Goal: Information Seeking & Learning: Understand process/instructions

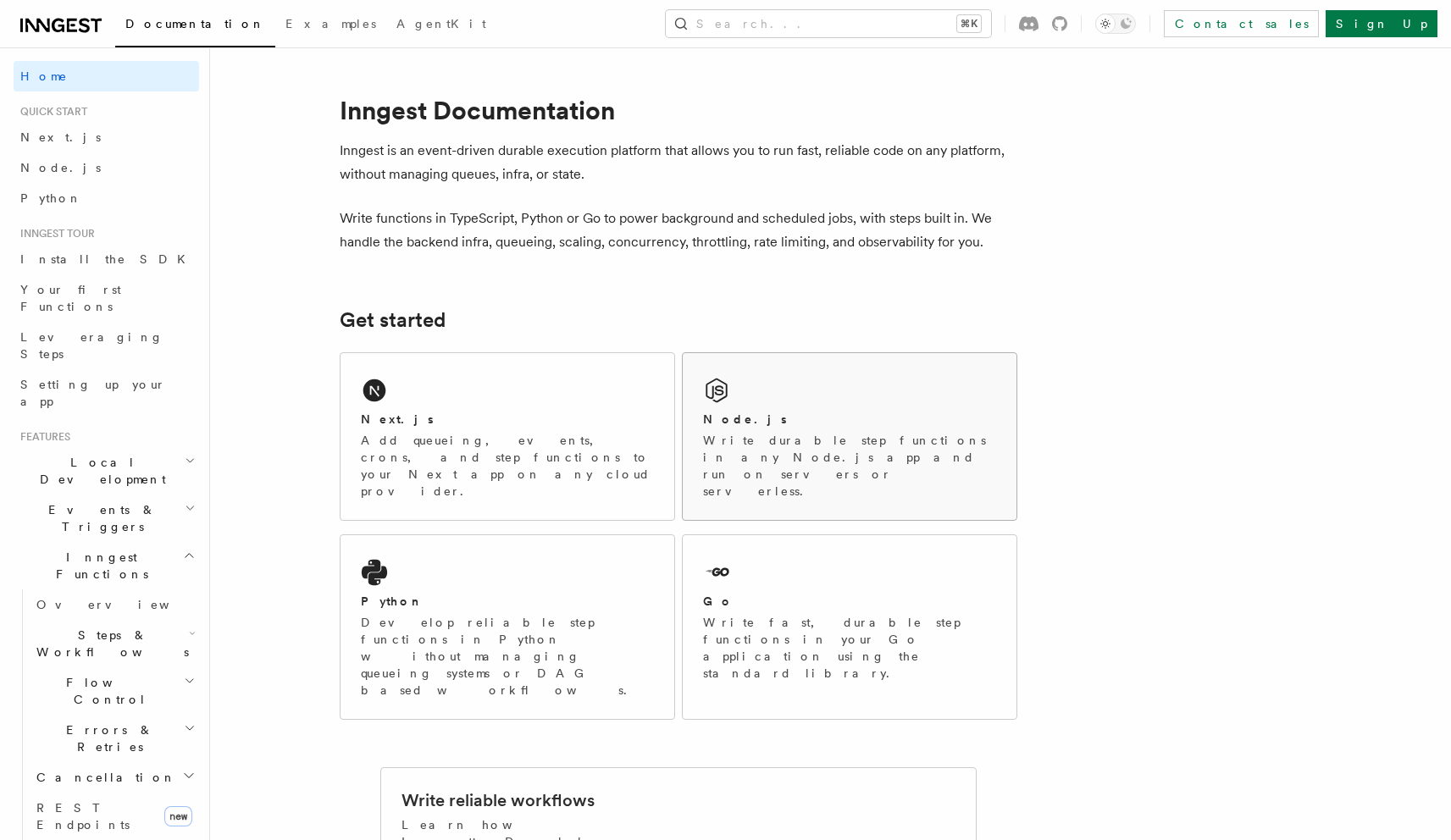
click at [732, 396] on div "Node.js Write durable step functions in any Node.js app and run on servers or s…" at bounding box center [848, 437] width 333 height 167
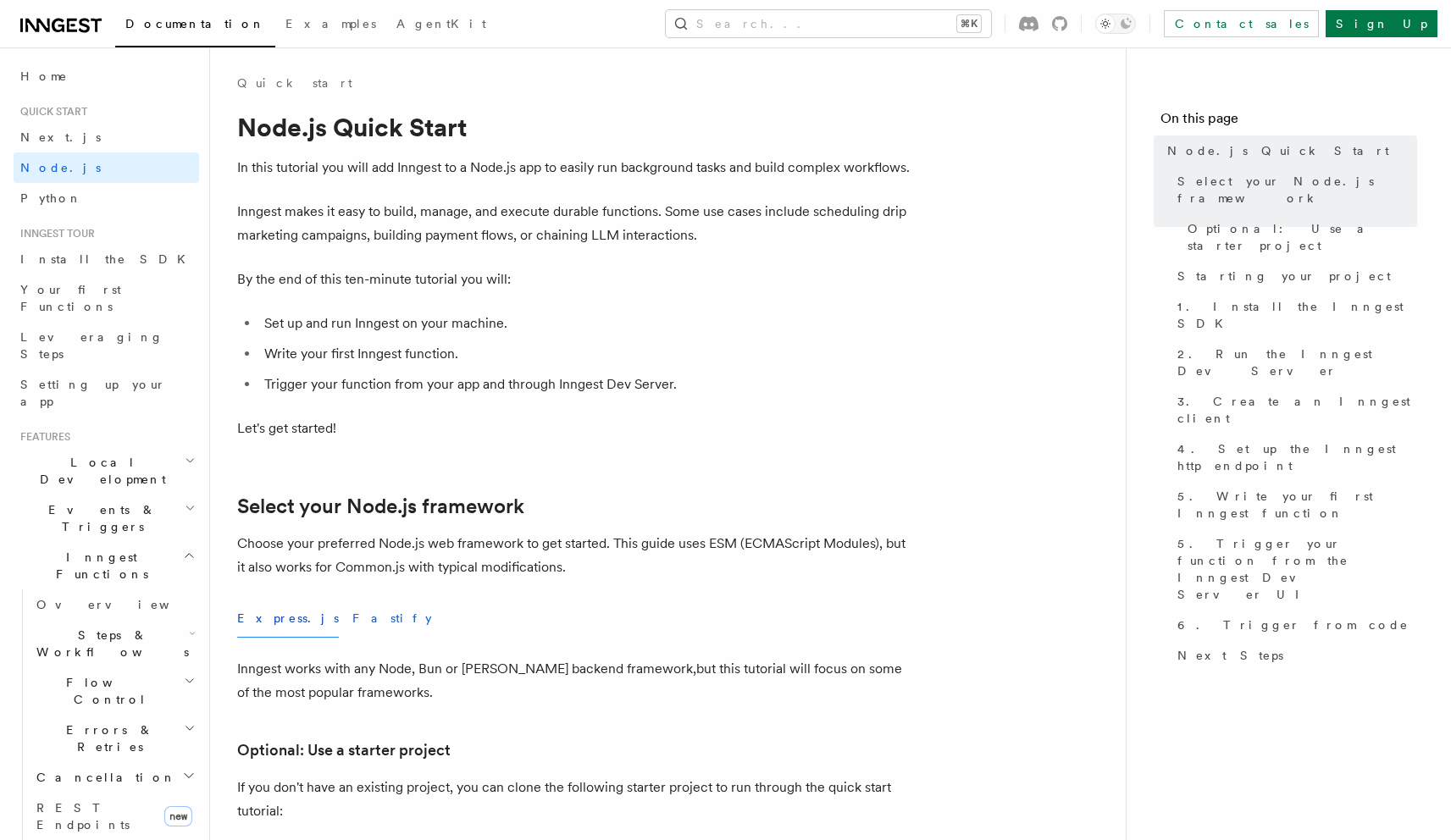
click at [353, 624] on button "Fastify" at bounding box center [392, 618] width 79 height 38
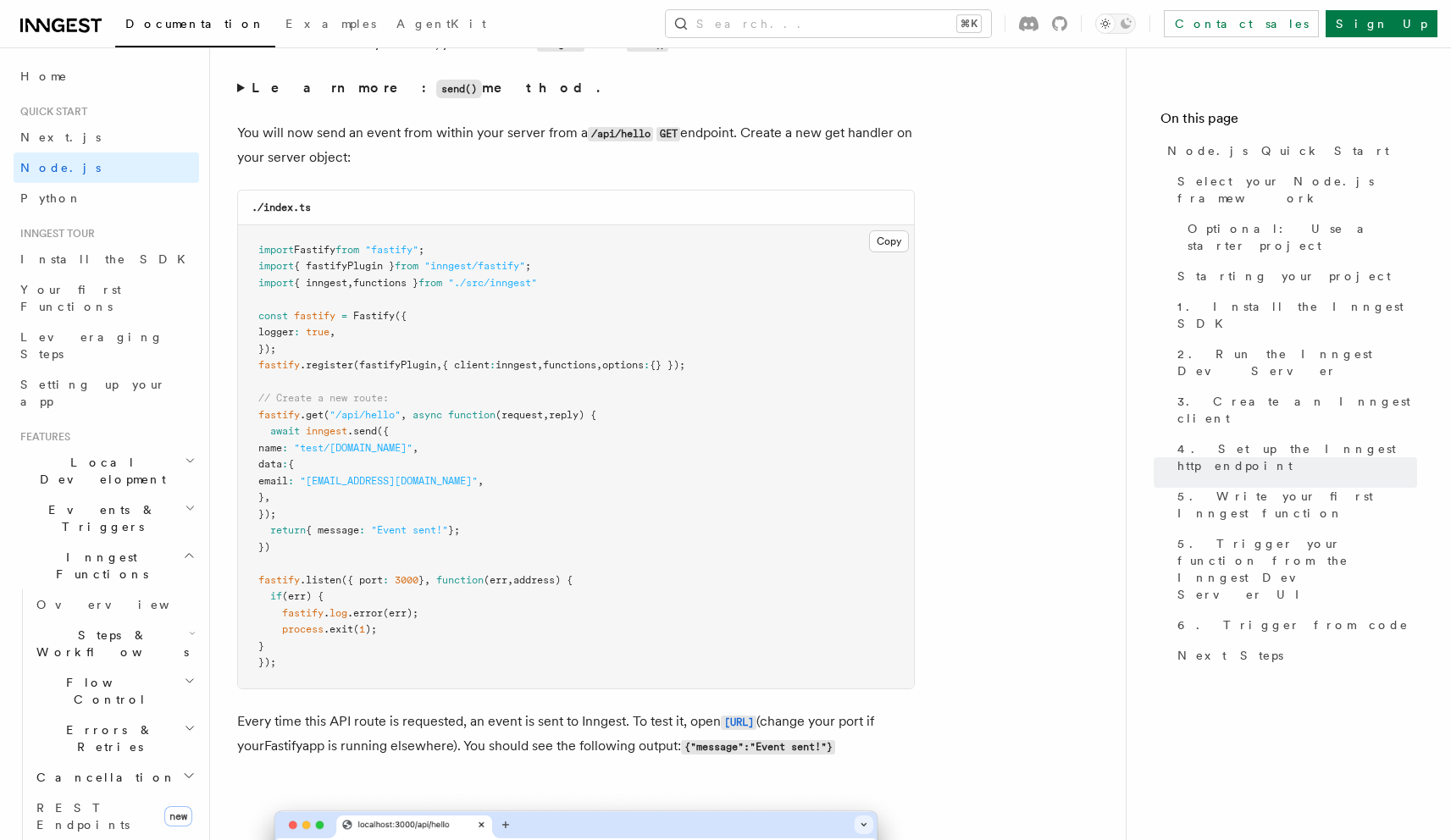
scroll to position [9038, 0]
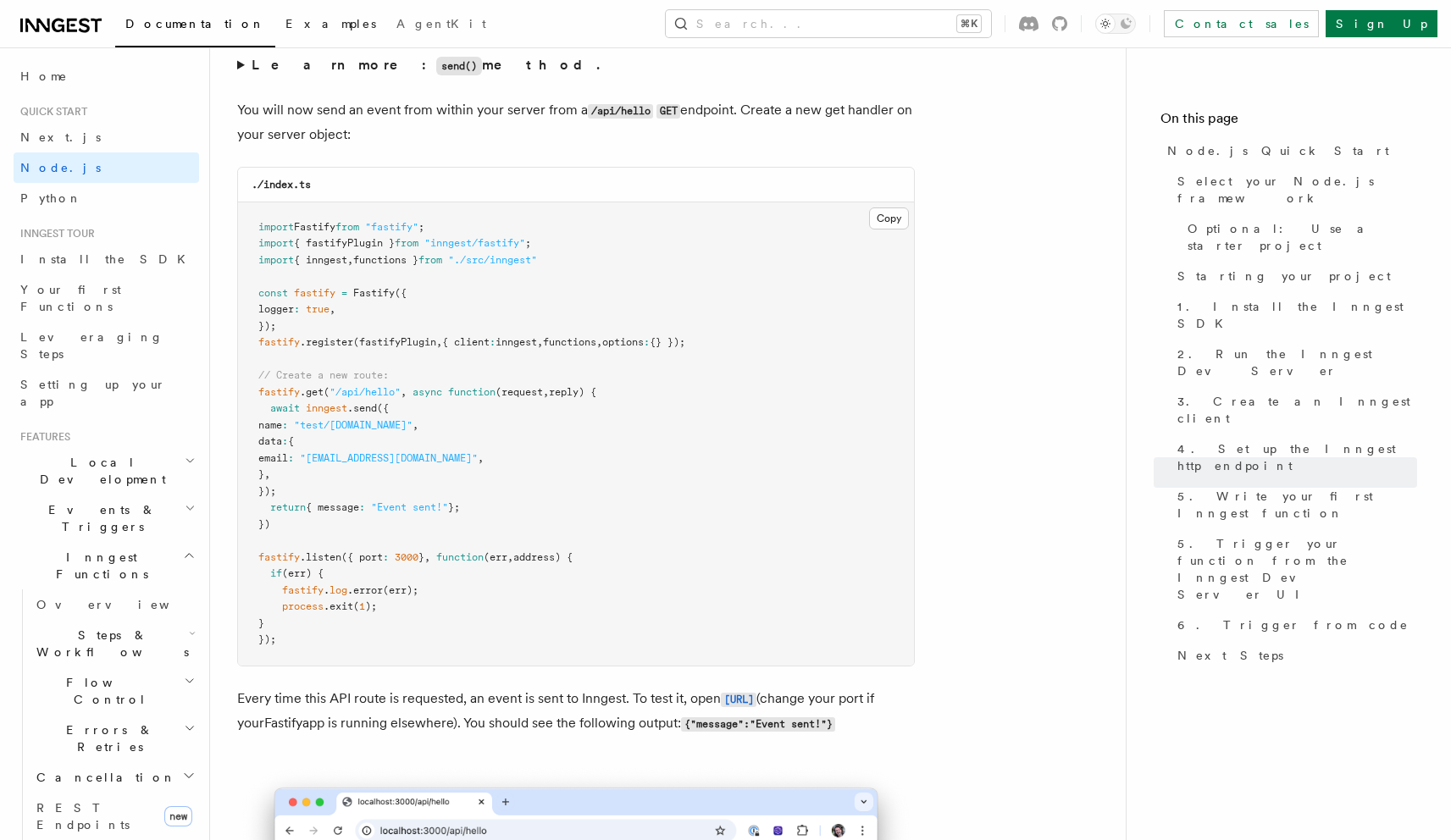
click at [275, 16] on link "Examples" at bounding box center [330, 26] width 111 height 41
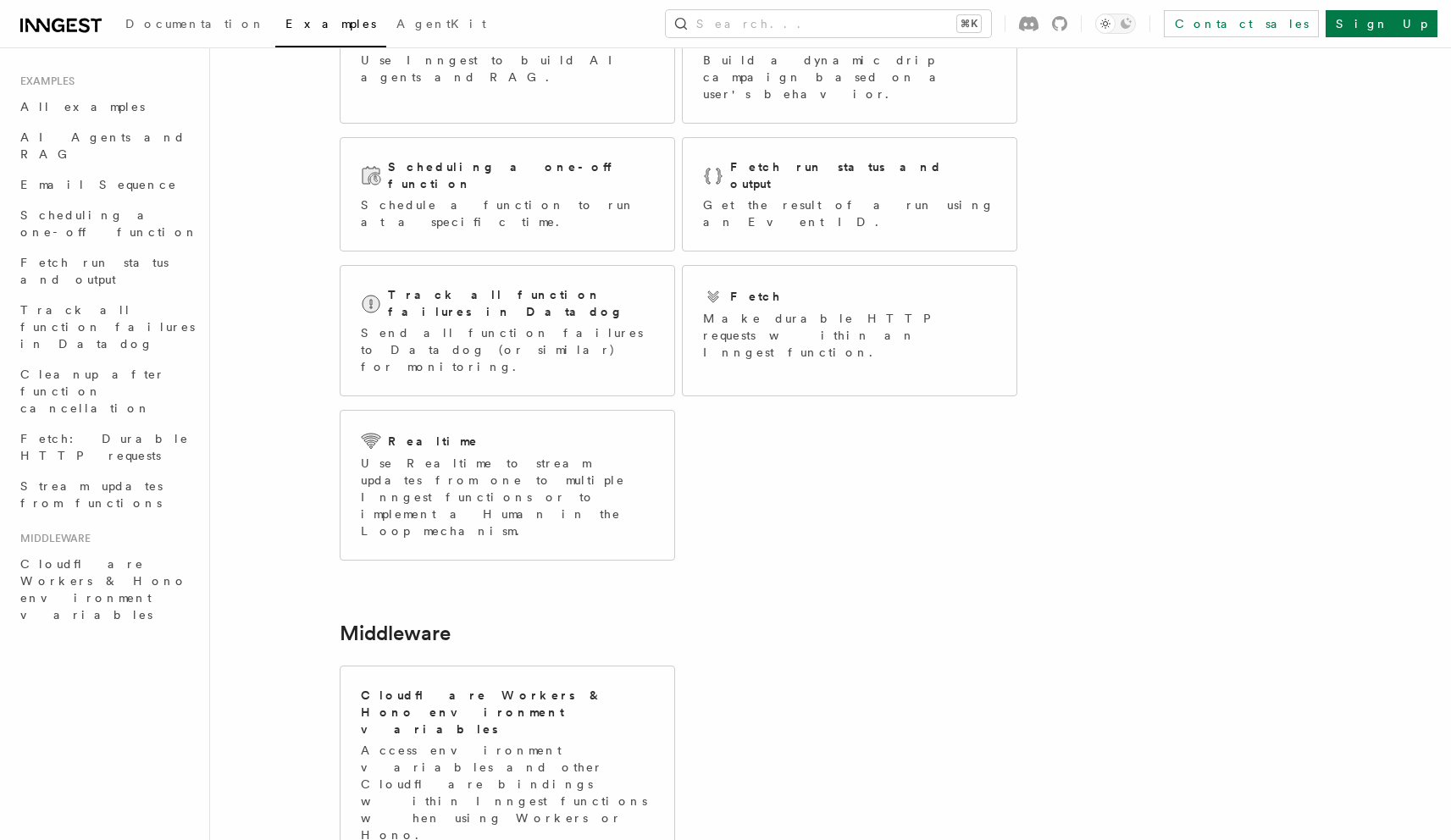
scroll to position [184, 0]
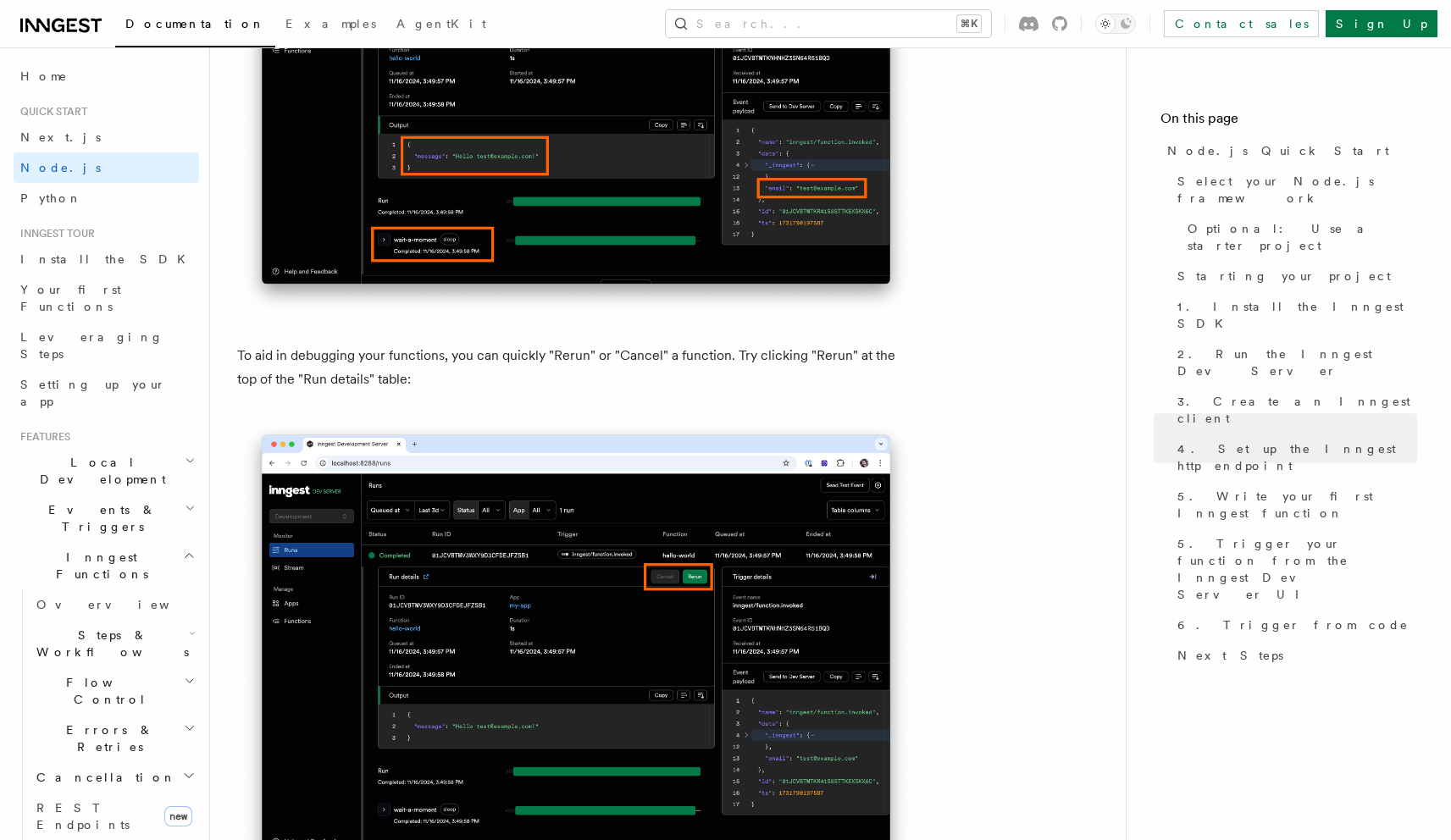
scroll to position [7286, 0]
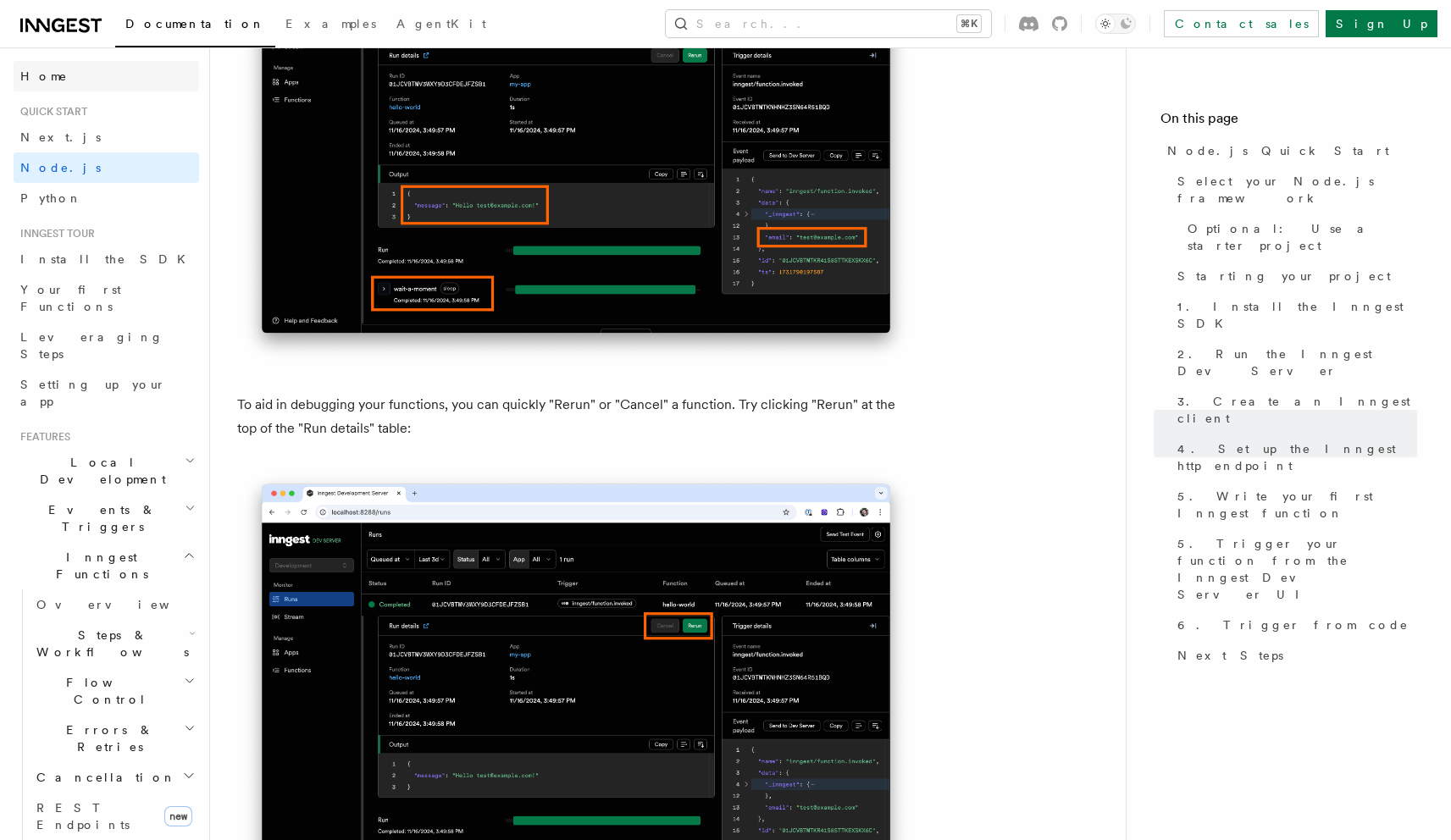
click at [42, 77] on span "Home" at bounding box center [43, 76] width 47 height 17
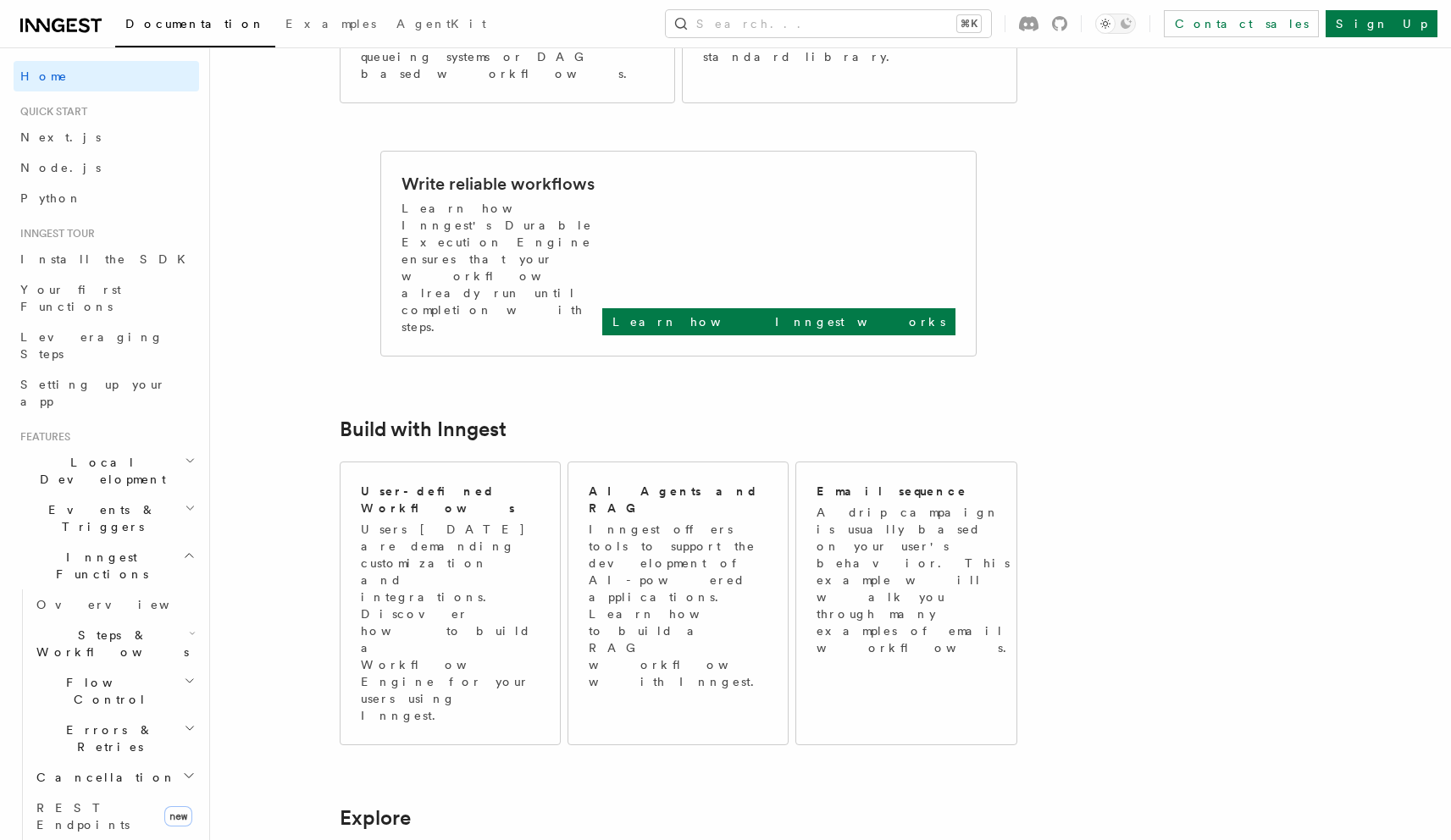
scroll to position [466, 0]
